Goal: Find specific page/section: Find specific page/section

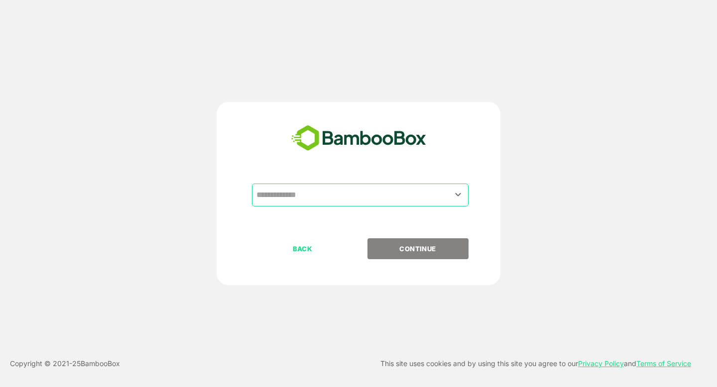
click at [311, 195] on input "text" at bounding box center [360, 195] width 213 height 19
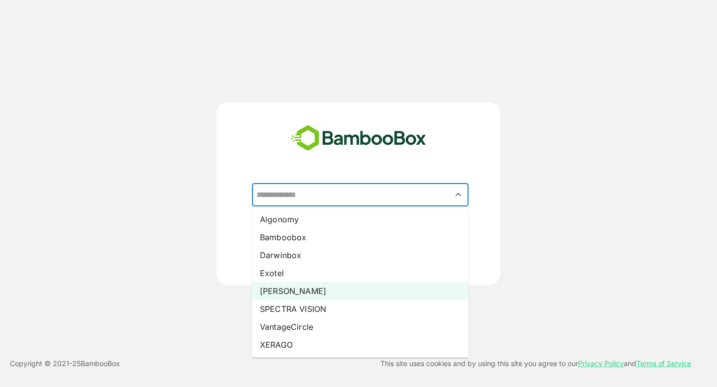
click at [280, 296] on li "[PERSON_NAME]" at bounding box center [360, 291] width 217 height 18
type input "*****"
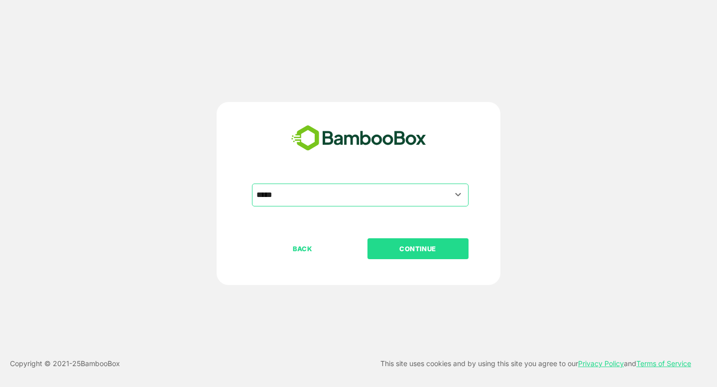
click at [415, 248] on p "CONTINUE" at bounding box center [418, 249] width 100 height 11
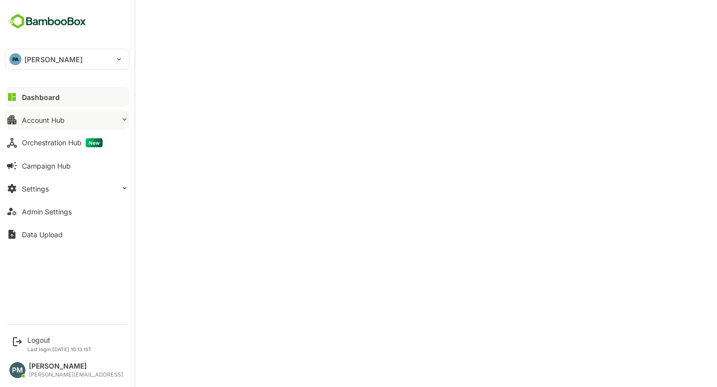
click at [55, 114] on button "Account Hub" at bounding box center [67, 120] width 125 height 20
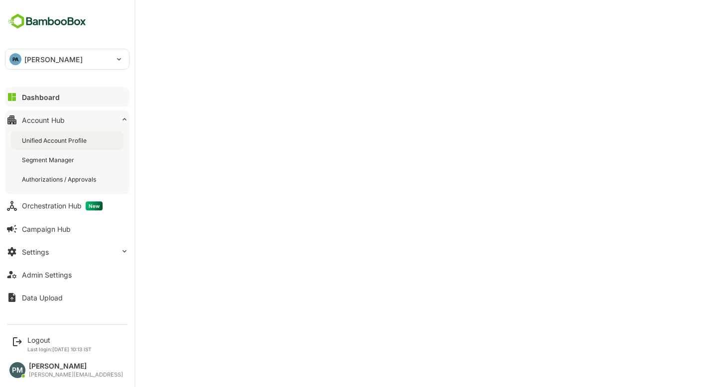
click at [70, 139] on div "Unified Account Profile" at bounding box center [55, 140] width 67 height 8
